Goal: Transaction & Acquisition: Purchase product/service

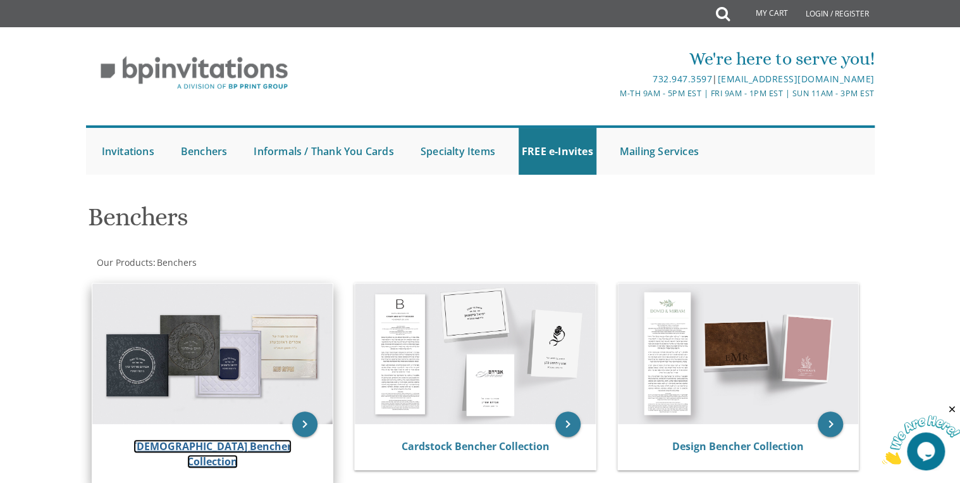
click at [207, 448] on link "Judaica Bencher Collection" at bounding box center [212, 453] width 158 height 29
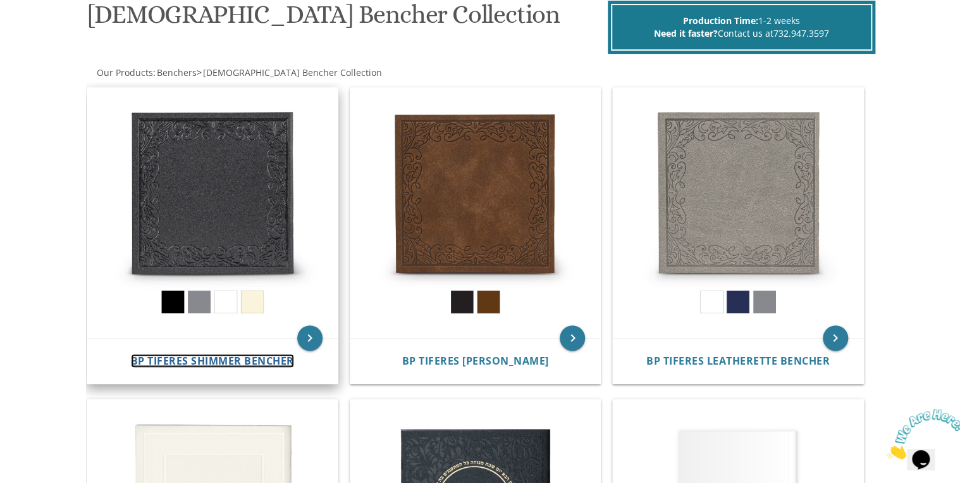
click at [197, 362] on span "BP Tiferes Shimmer Bencher" at bounding box center [212, 361] width 163 height 14
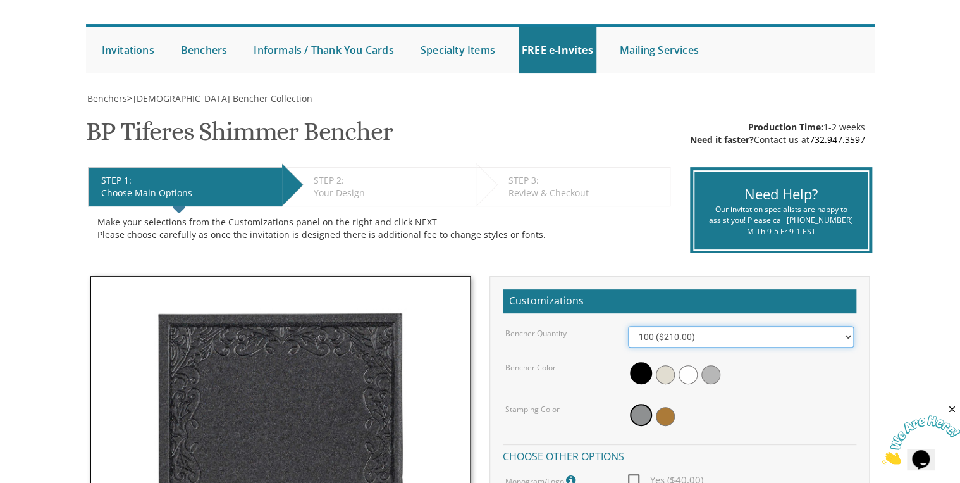
click at [706, 344] on select "100 ($210.00) 200 ($420.00) 300 ($630.00) 400 ($840.00) 500 ($1,050.00)" at bounding box center [741, 337] width 226 height 22
click at [705, 343] on select "100 ($210.00) 200 ($420.00) 300 ($630.00) 400 ($840.00) 500 ($1,050.00)" at bounding box center [741, 337] width 226 height 22
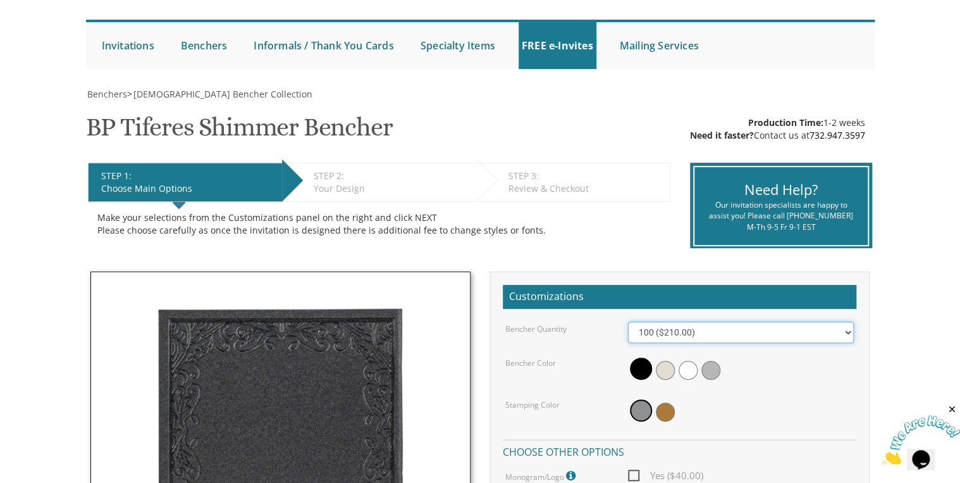
scroll to position [152, 0]
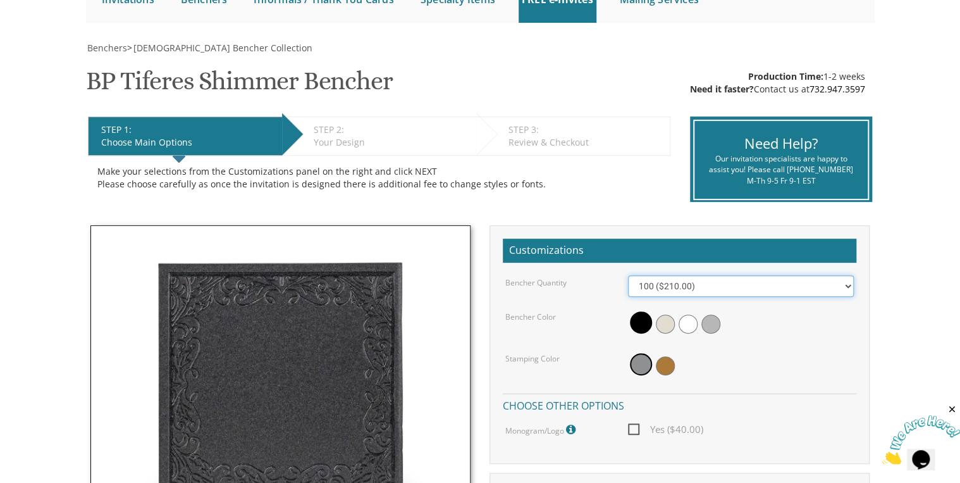
click at [755, 287] on select "100 ($210.00) 200 ($420.00) 300 ($630.00) 400 ($840.00) 500 ($1,050.00)" at bounding box center [741, 286] width 226 height 22
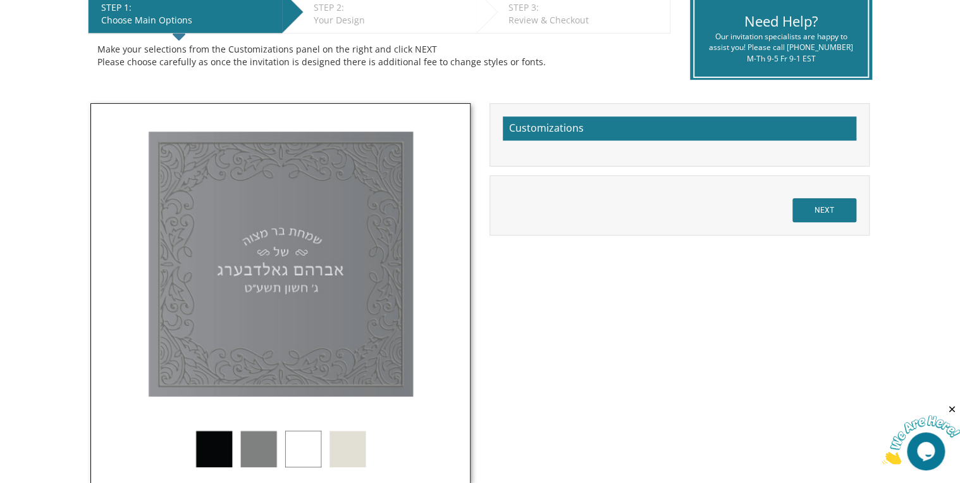
scroll to position [167, 0]
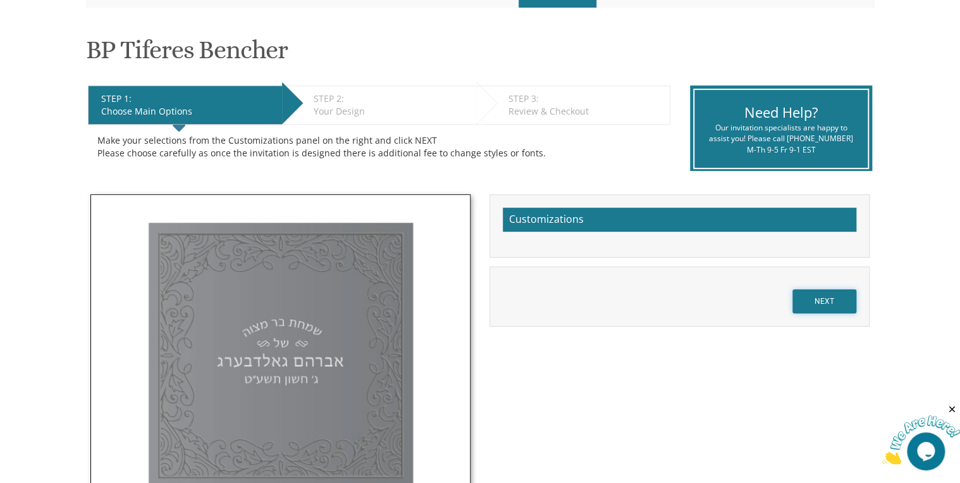
click at [822, 299] on input "NEXT" at bounding box center [825, 301] width 64 height 24
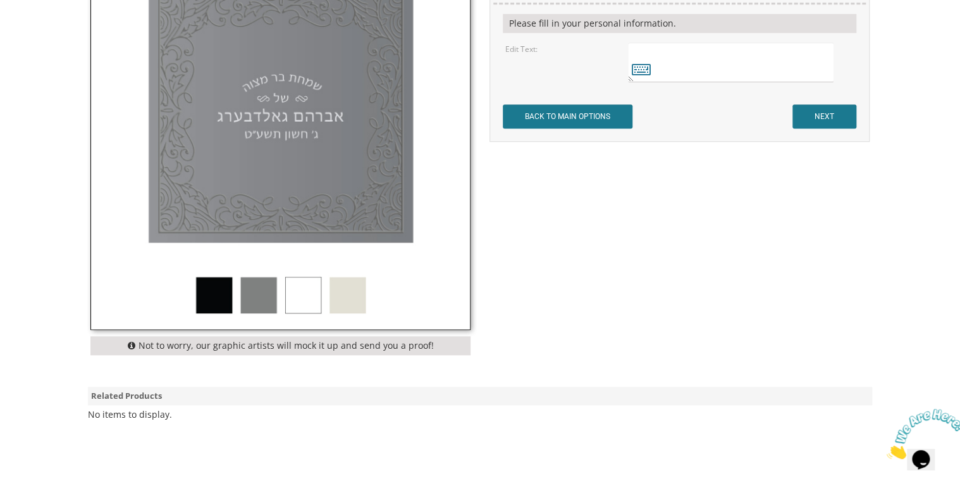
scroll to position [288, 0]
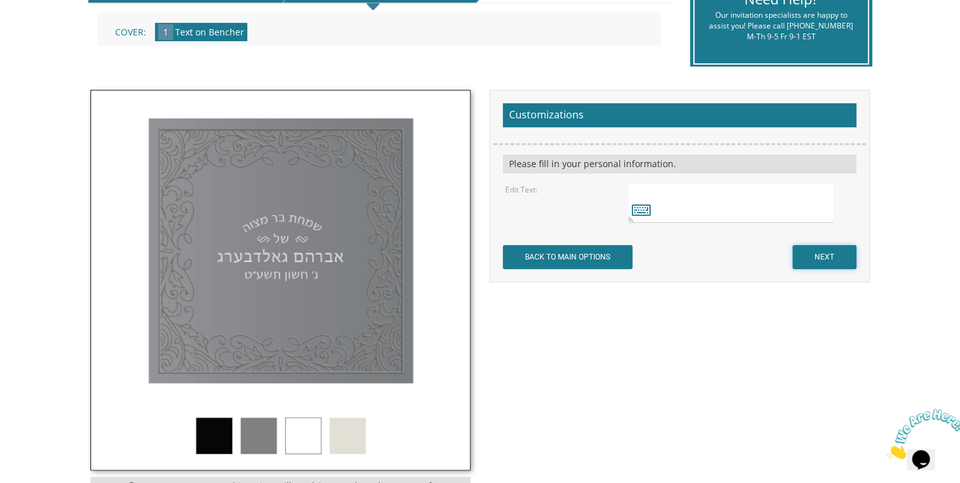
click at [829, 253] on input "NEXT" at bounding box center [825, 257] width 64 height 24
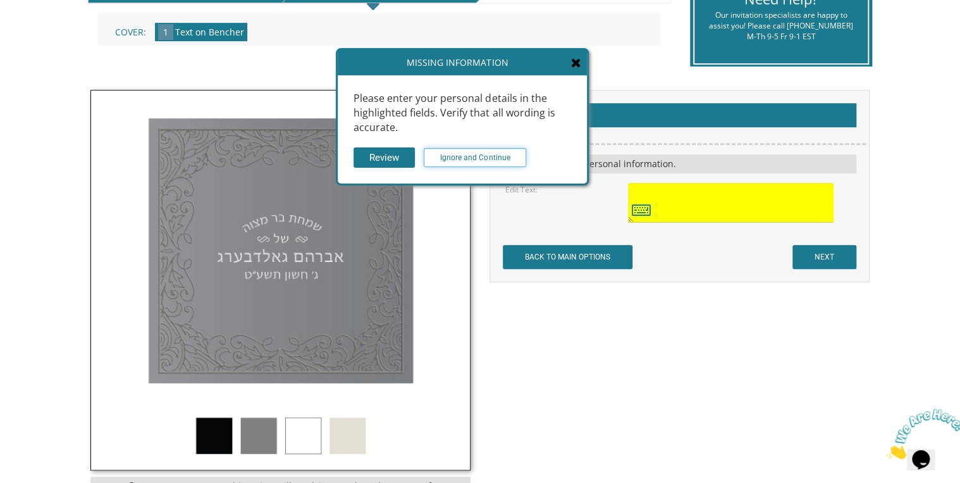
click at [472, 151] on input "Ignore and Continue" at bounding box center [475, 157] width 102 height 19
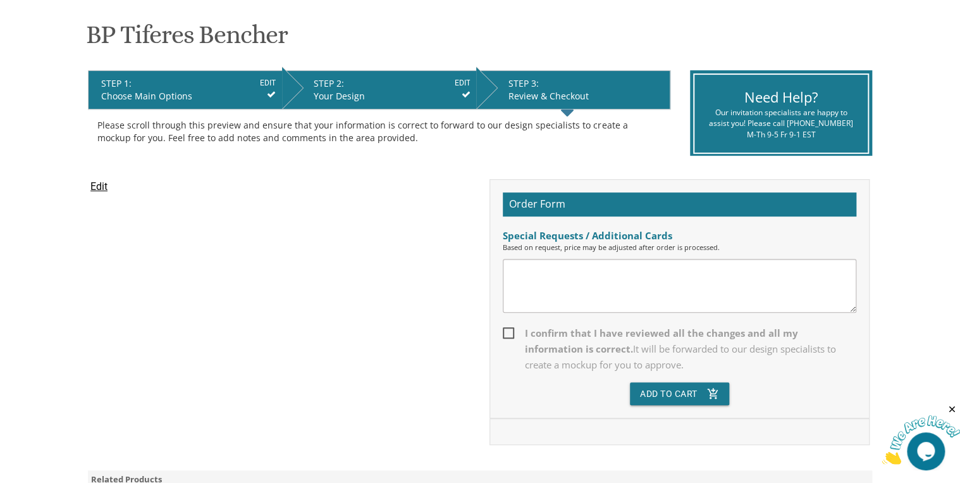
scroll to position [202, 0]
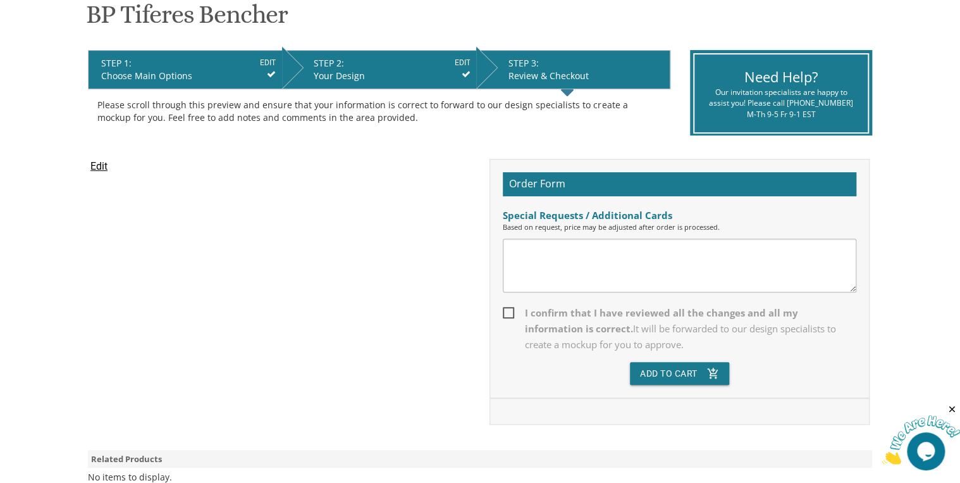
drag, startPoint x: 512, startPoint y: 312, endPoint x: 555, endPoint y: 315, distance: 43.1
click at [512, 312] on span "I confirm that I have reviewed all the changes and all my information is correc…" at bounding box center [680, 328] width 354 height 47
click at [511, 312] on input "I confirm that I have reviewed all the changes and all my information is correc…" at bounding box center [507, 311] width 8 height 8
checkbox input "true"
click at [693, 369] on button "Add To Cart add_shopping_cart" at bounding box center [680, 373] width 100 height 23
